Goal: Task Accomplishment & Management: Use online tool/utility

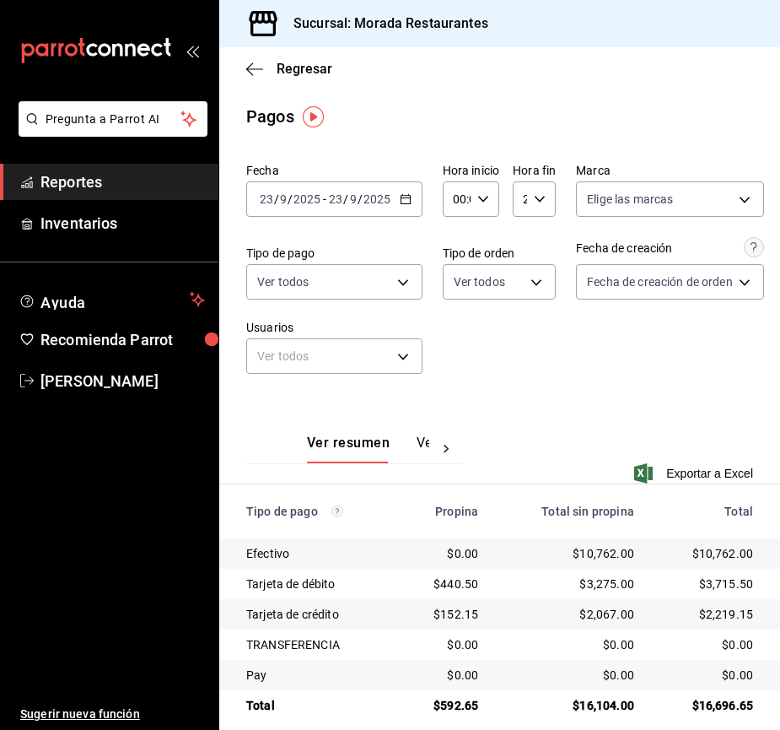
click at [124, 186] on span "Reportes" at bounding box center [122, 181] width 164 height 23
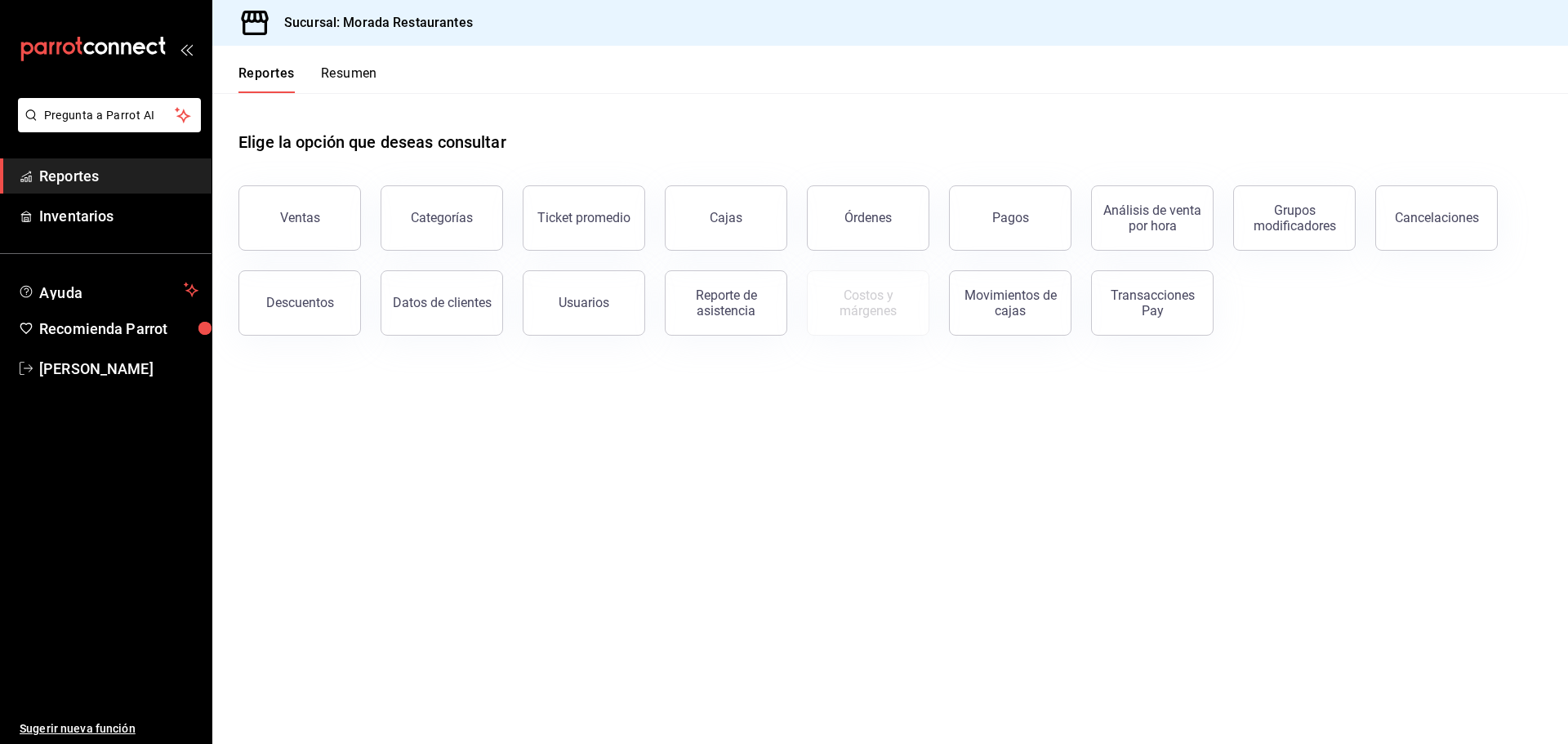
click at [125, 177] on span "Reportes" at bounding box center [118, 175] width 159 height 22
click at [739, 321] on button "Reporte de asistencia" at bounding box center [726, 302] width 123 height 65
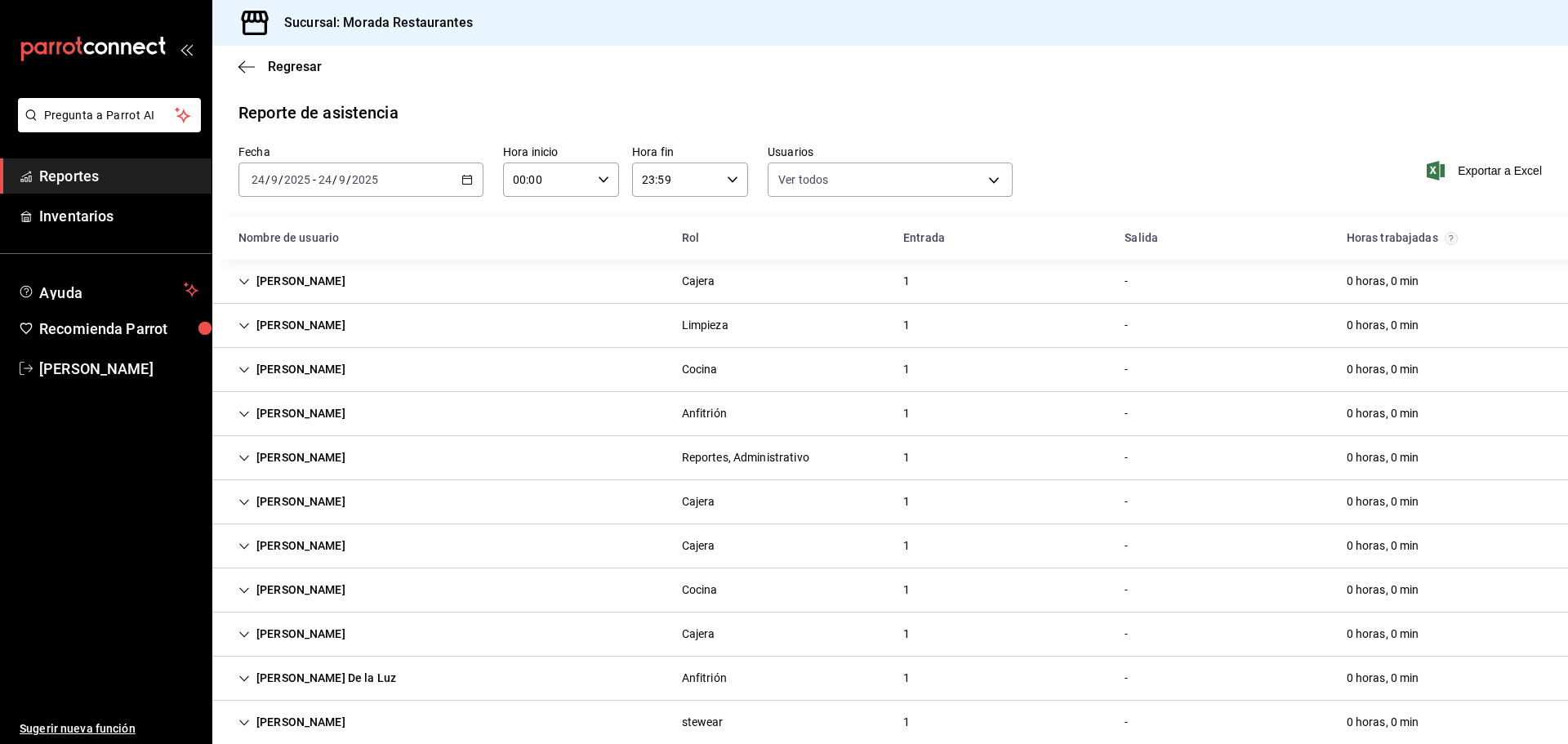
click at [467, 185] on \(Stroke\) "button" at bounding box center [467, 179] width 10 height 9
click at [348, 410] on span "Rango de fechas" at bounding box center [316, 413] width 127 height 17
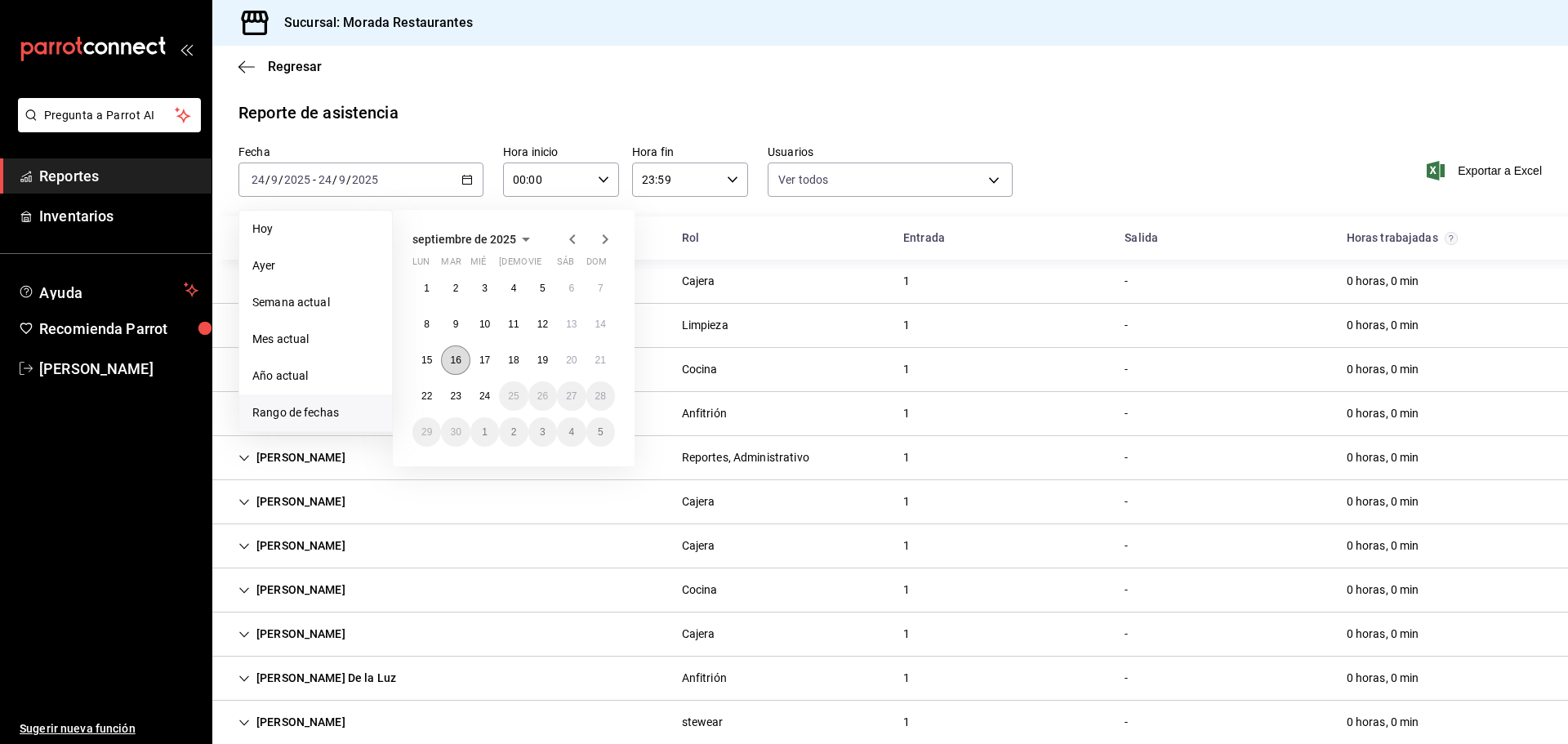
click at [456, 363] on abbr "16" at bounding box center [455, 360] width 11 height 12
click at [478, 402] on button "24" at bounding box center [485, 396] width 29 height 29
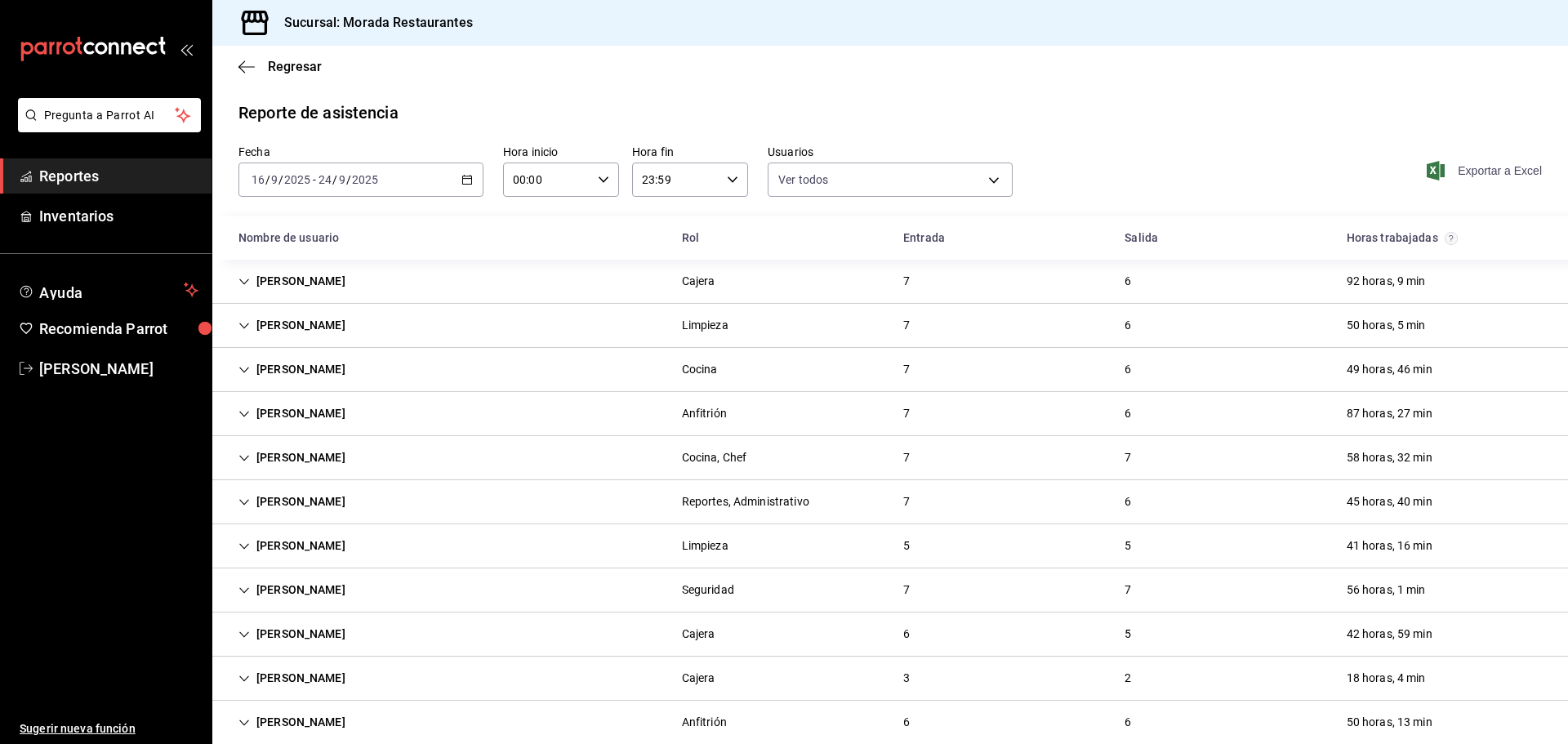
click at [754, 166] on span "Exportar a Excel" at bounding box center [1487, 170] width 112 height 19
click at [754, 168] on span "Exportar a Excel" at bounding box center [1487, 170] width 112 height 19
